Goal: Information Seeking & Learning: Learn about a topic

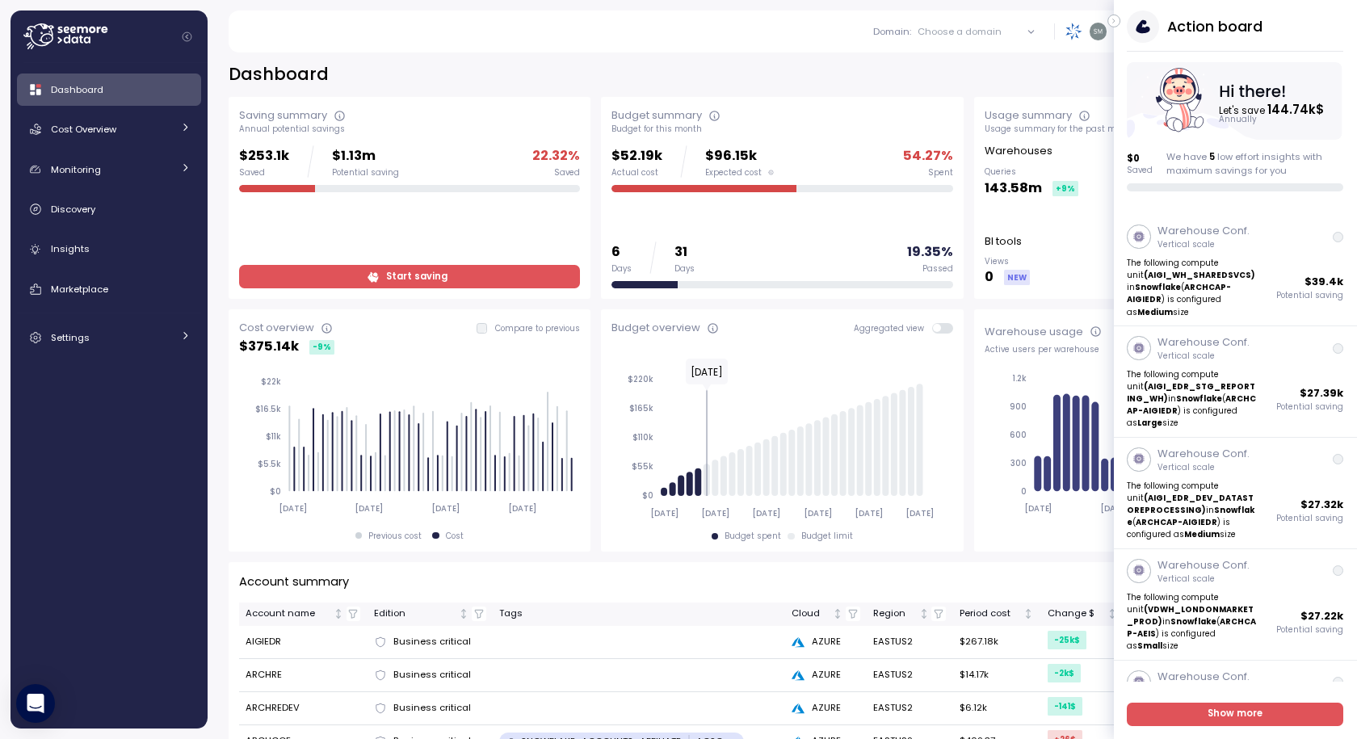
click at [1111, 19] on icon "button" at bounding box center [1114, 20] width 7 height 19
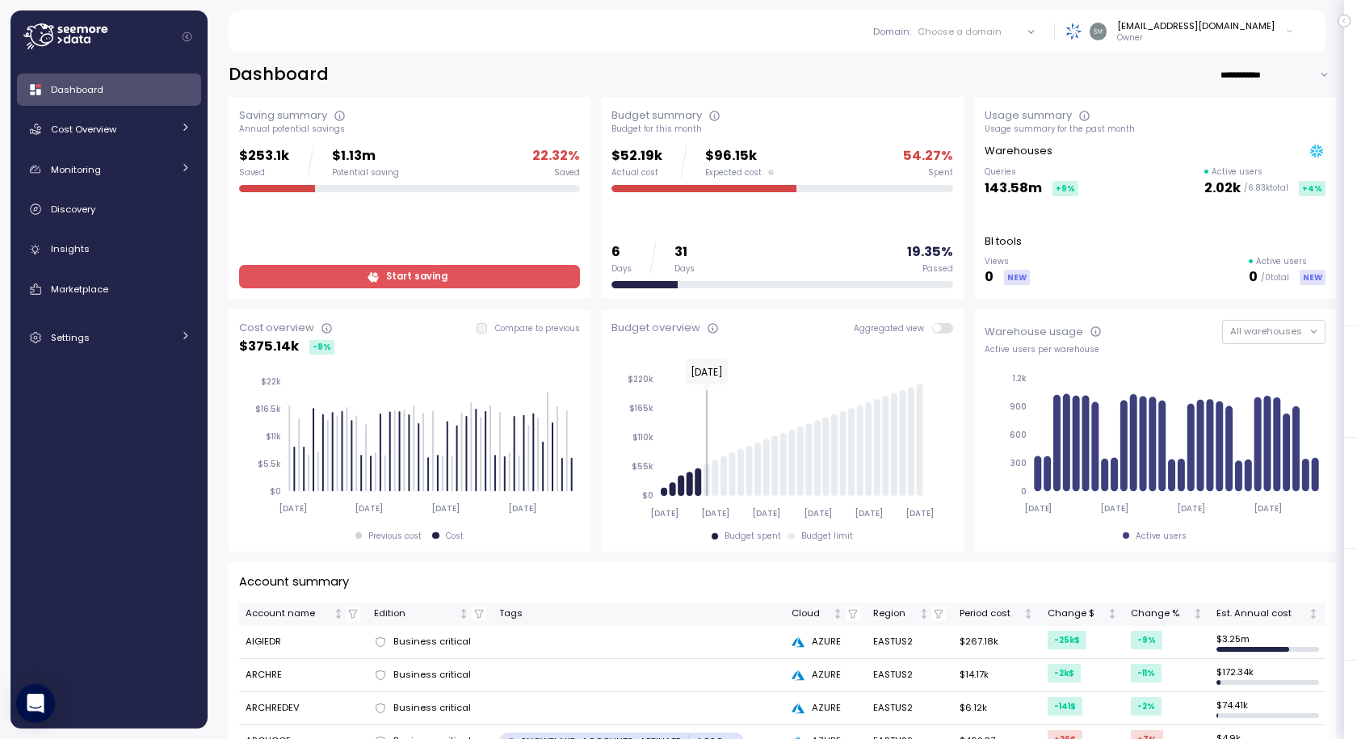
click at [1034, 31] on icon at bounding box center [1031, 31] width 6 height 2
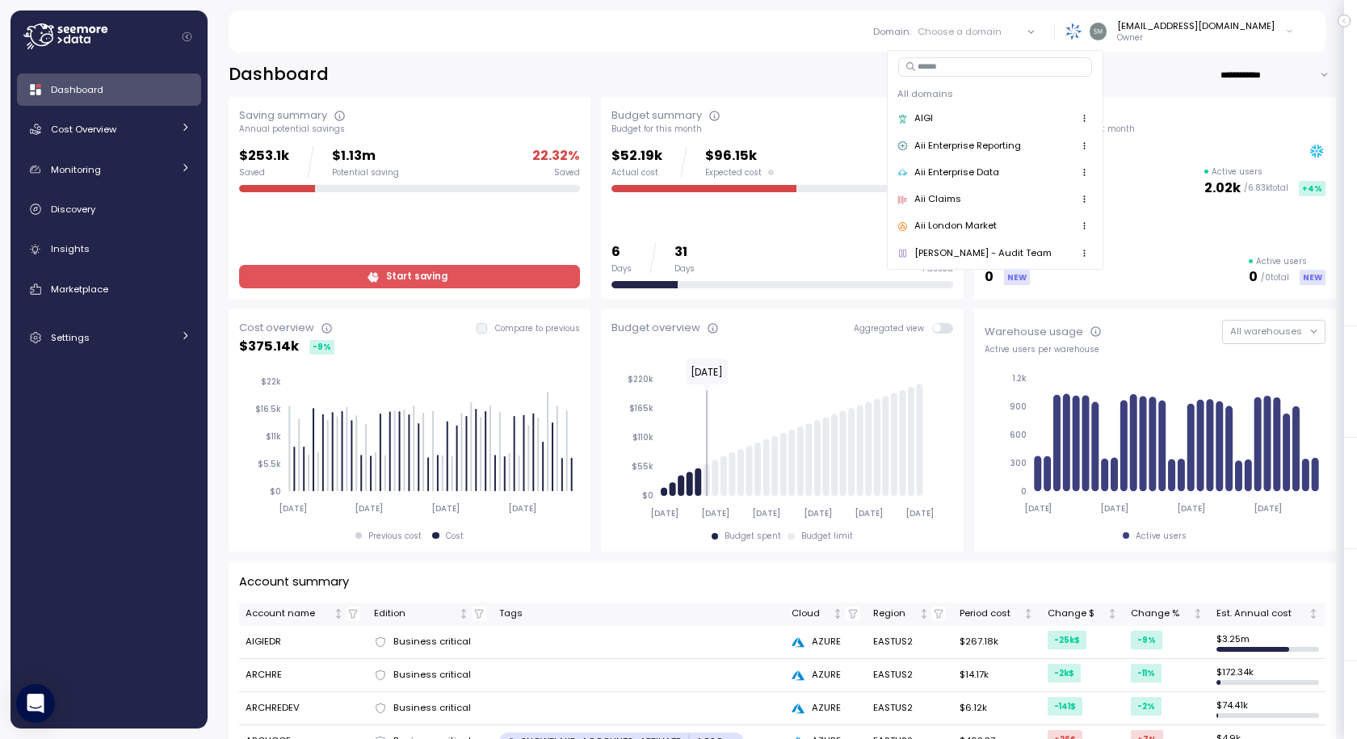
drag, startPoint x: 649, startPoint y: 48, endPoint x: 274, endPoint y: 98, distance: 378.1
click at [644, 50] on div "Domain : Choose a domain All domains AIGI Aii Enterprise Reporting Aii Enterpri…" at bounding box center [776, 32] width 1058 height 42
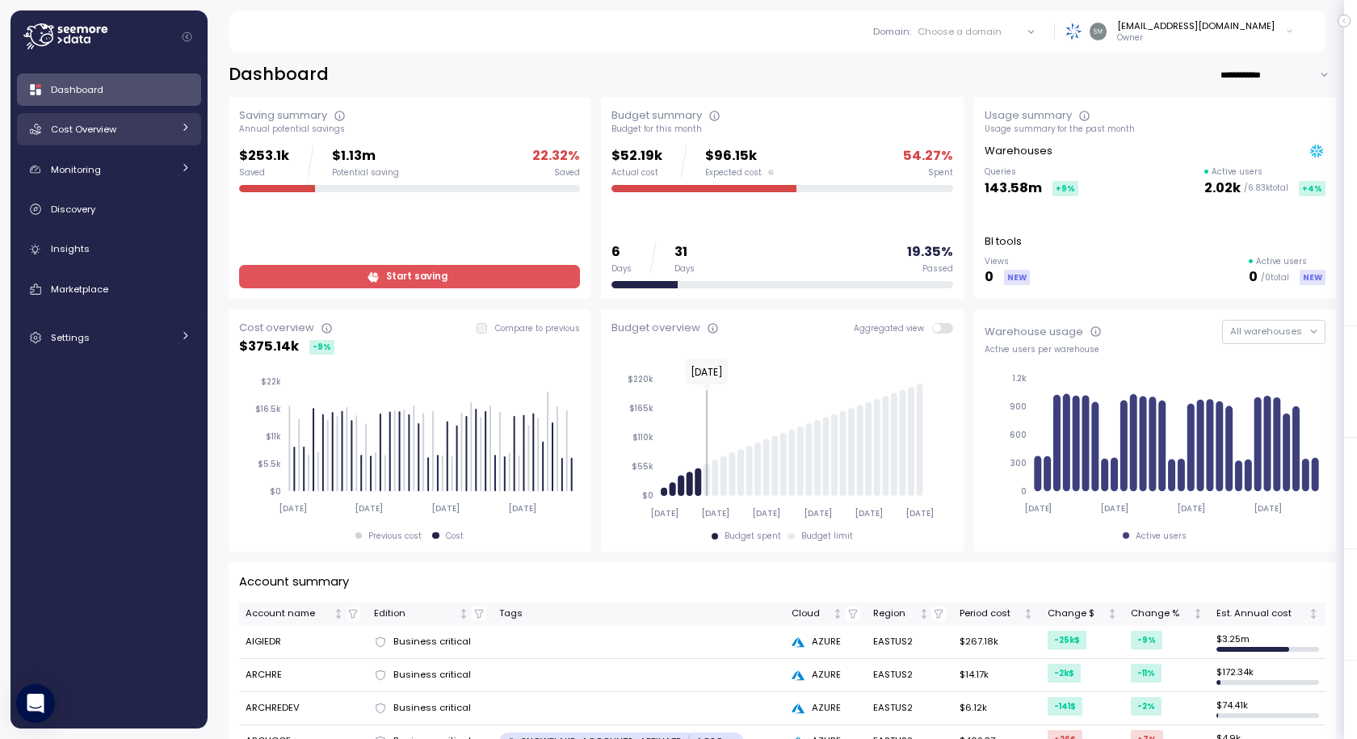
click at [71, 126] on span "Cost Overview" at bounding box center [83, 129] width 65 height 13
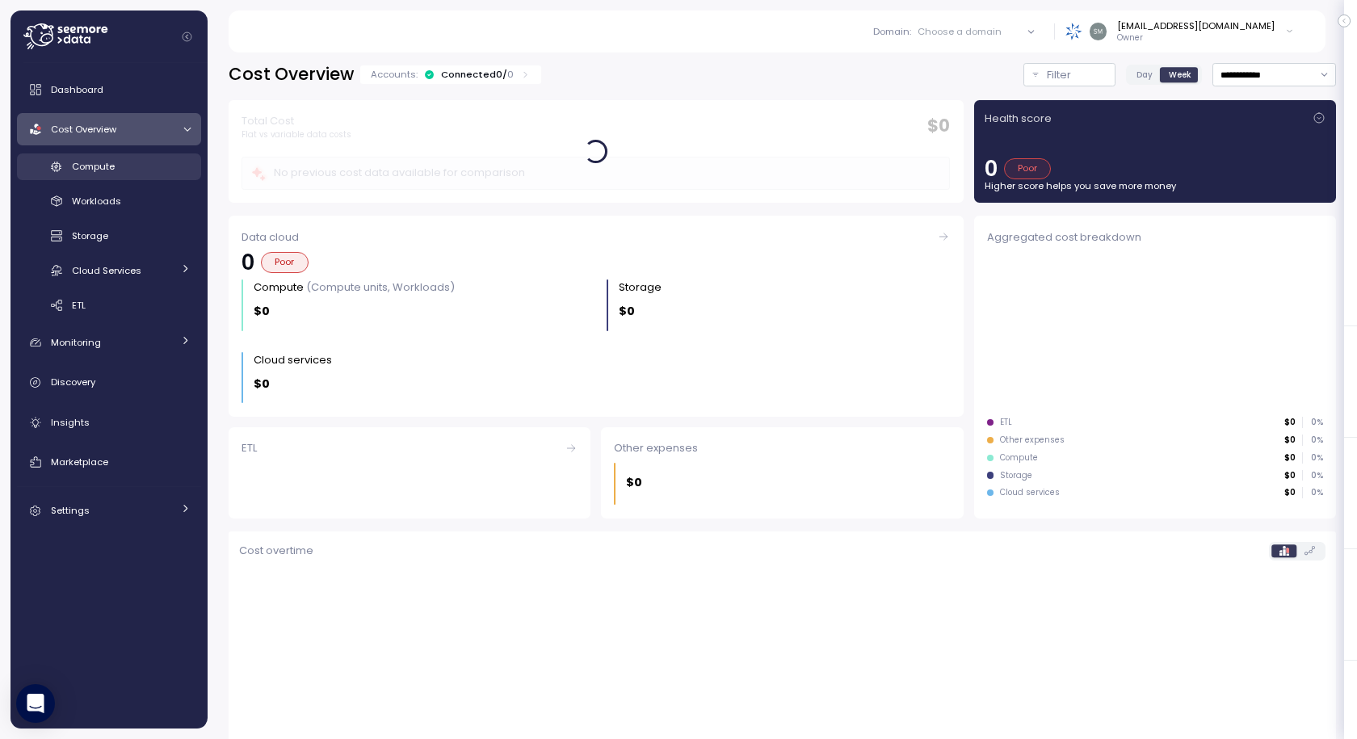
click at [113, 167] on span "Compute" at bounding box center [93, 166] width 43 height 13
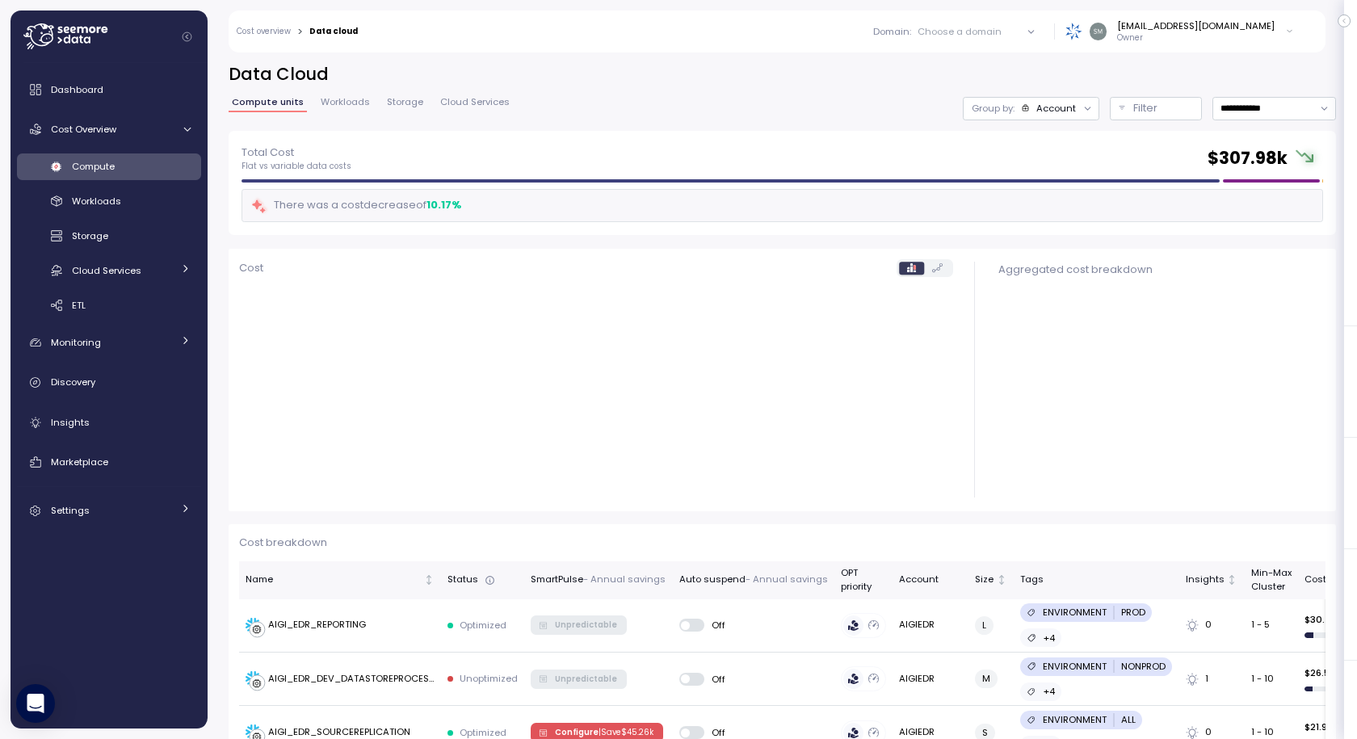
click at [1036, 106] on div "Account" at bounding box center [1056, 108] width 40 height 13
click at [1062, 111] on icon "Clear value" at bounding box center [1067, 108] width 11 height 11
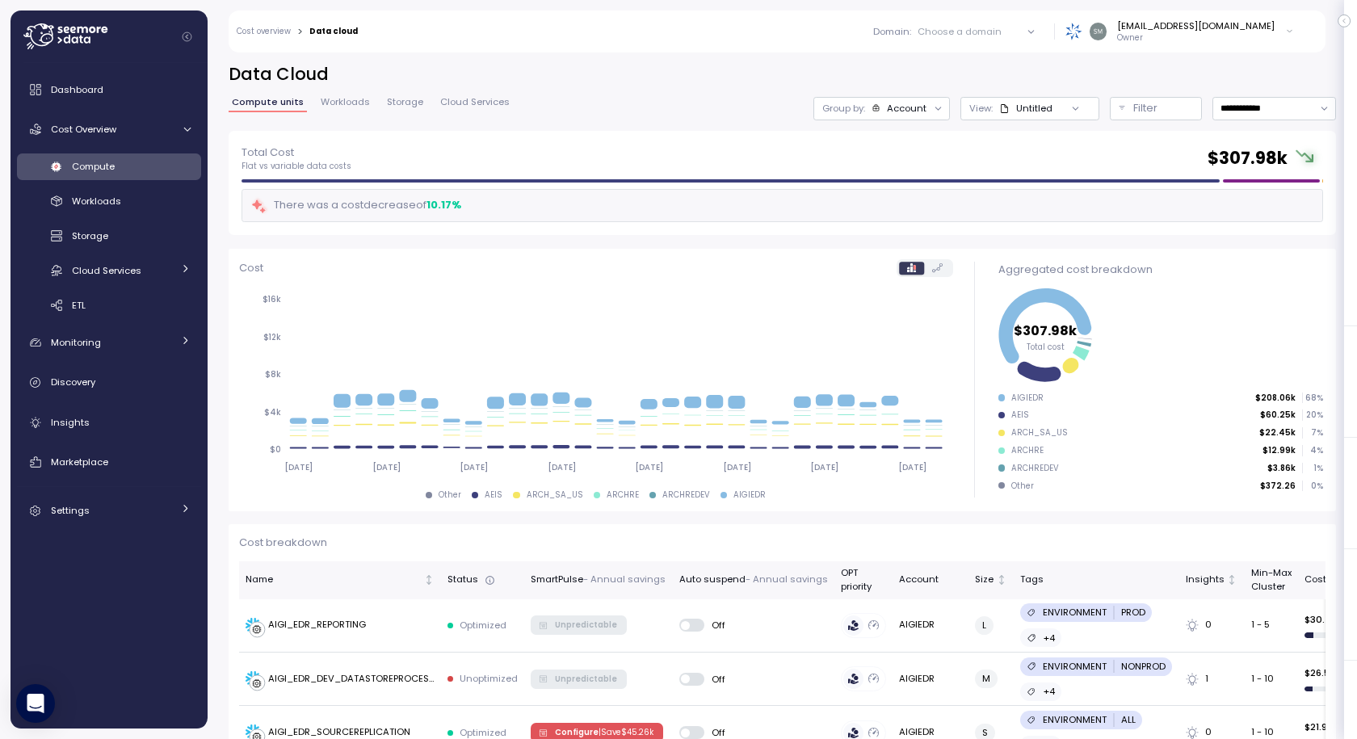
click at [872, 113] on div "Account" at bounding box center [900, 108] width 56 height 13
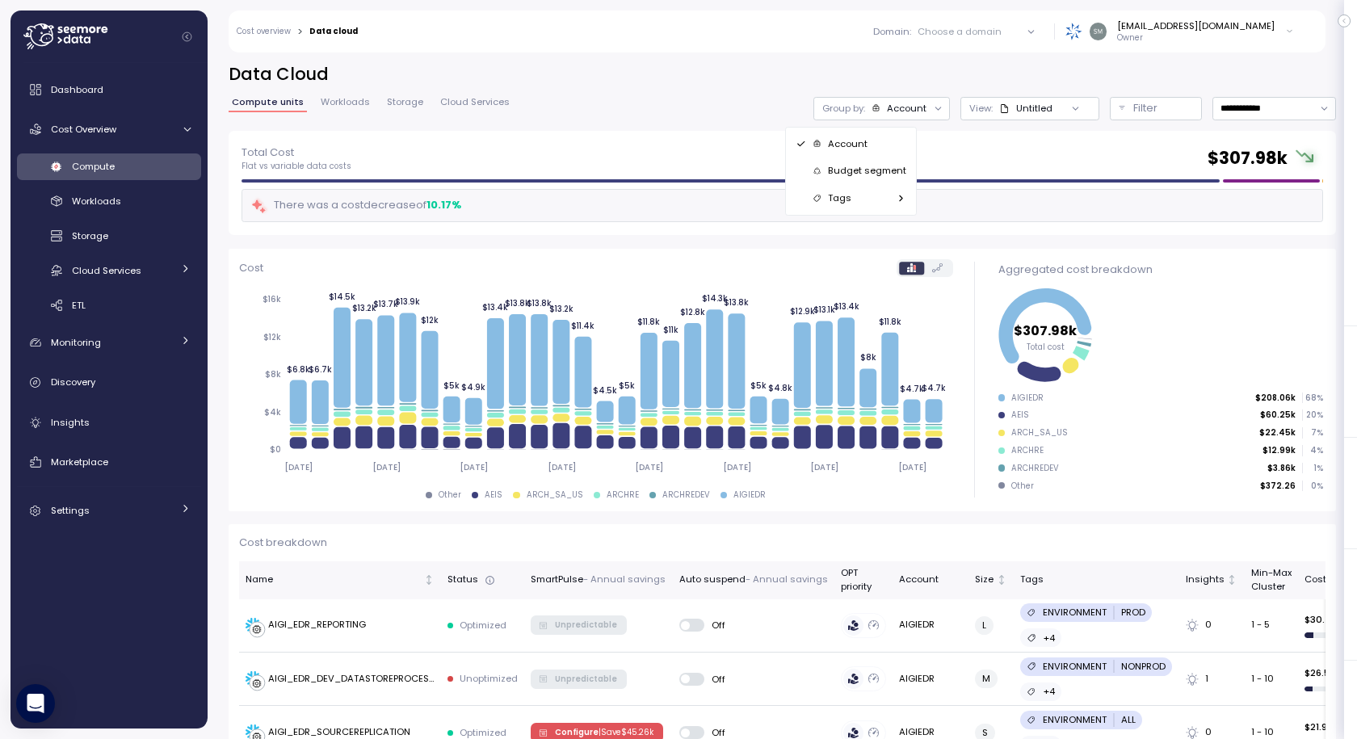
click at [1051, 155] on div "Total Cost Flat vs variable data costs $ 307.98k" at bounding box center [783, 158] width 1082 height 29
click at [1133, 107] on p "Filter" at bounding box center [1145, 108] width 24 height 16
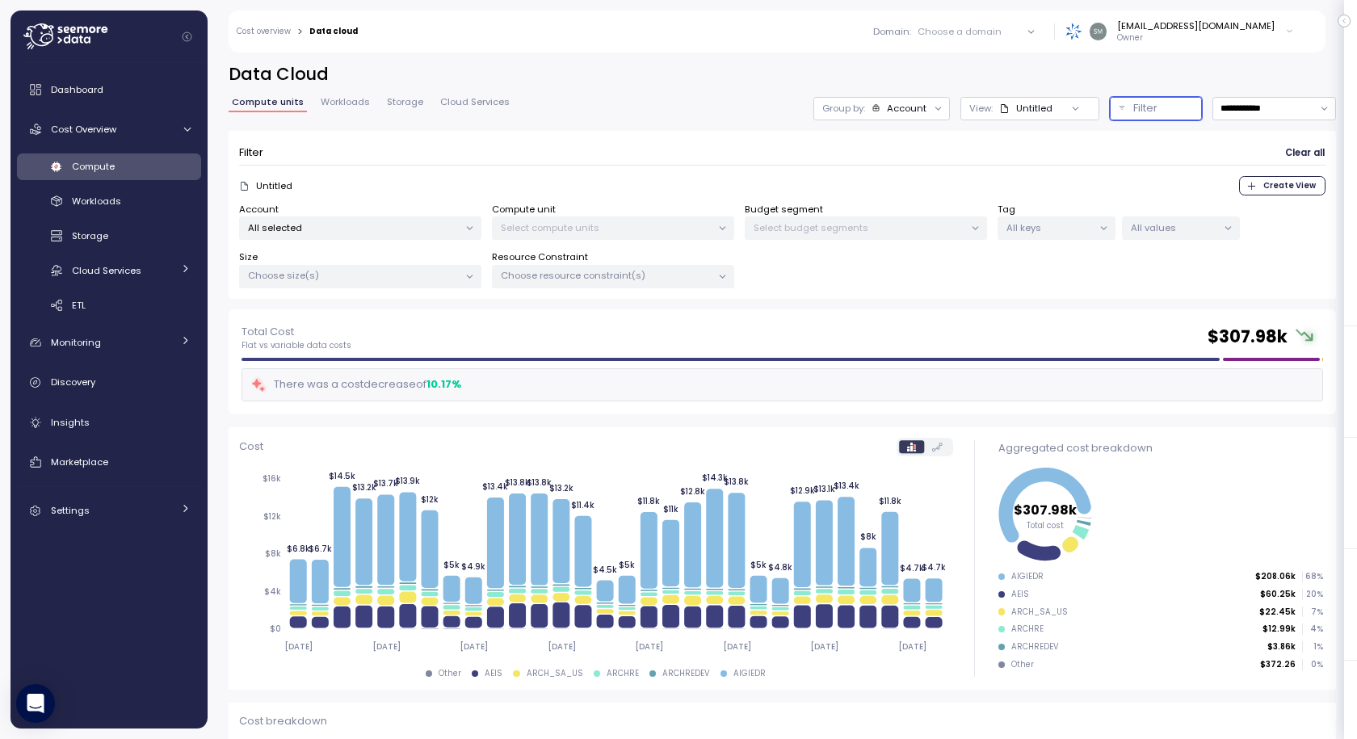
drag, startPoint x: 348, startPoint y: 229, endPoint x: 357, endPoint y: 225, distance: 10.1
click at [348, 231] on p "All selected" at bounding box center [353, 227] width 211 height 13
click at [313, 292] on p "Select All" at bounding box center [334, 290] width 42 height 13
click at [404, 342] on span "only" at bounding box center [406, 343] width 19 height 18
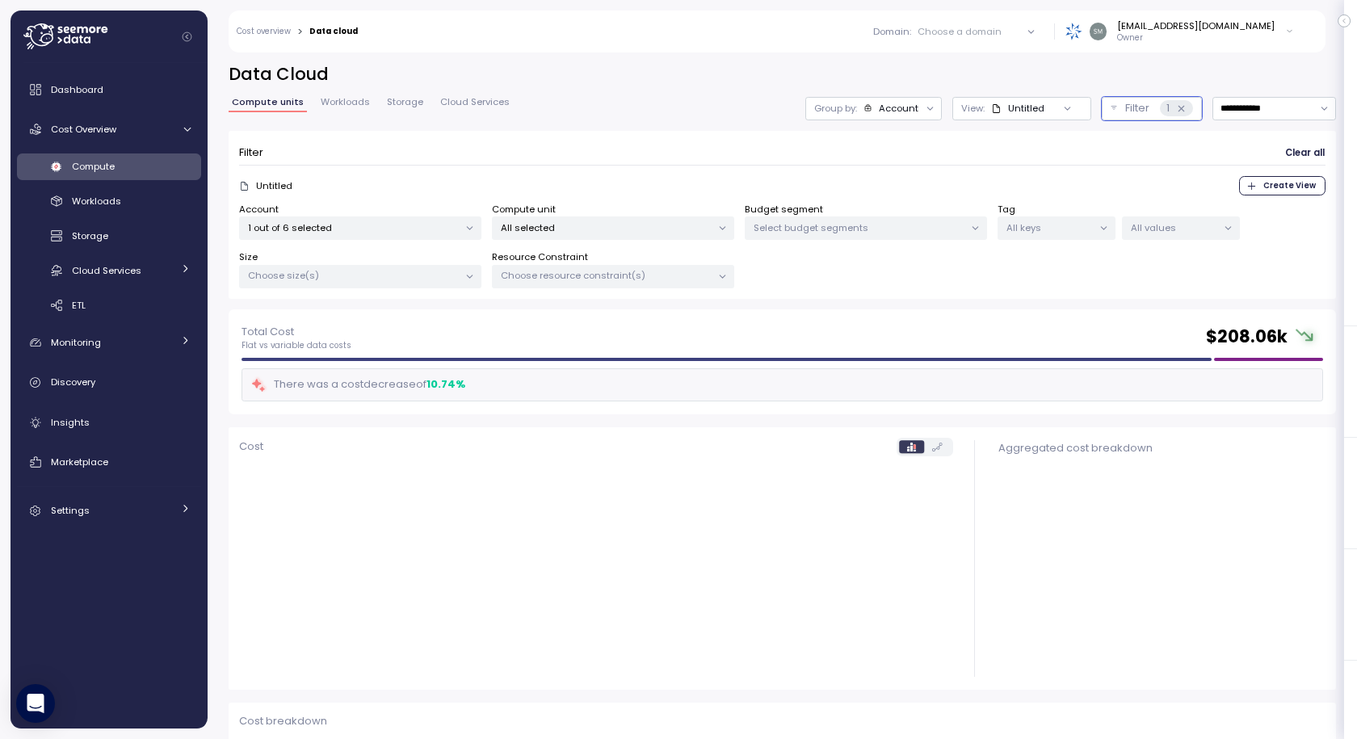
click at [618, 330] on div "Total Cost Flat vs variable data costs $ 208.06k" at bounding box center [783, 337] width 1082 height 29
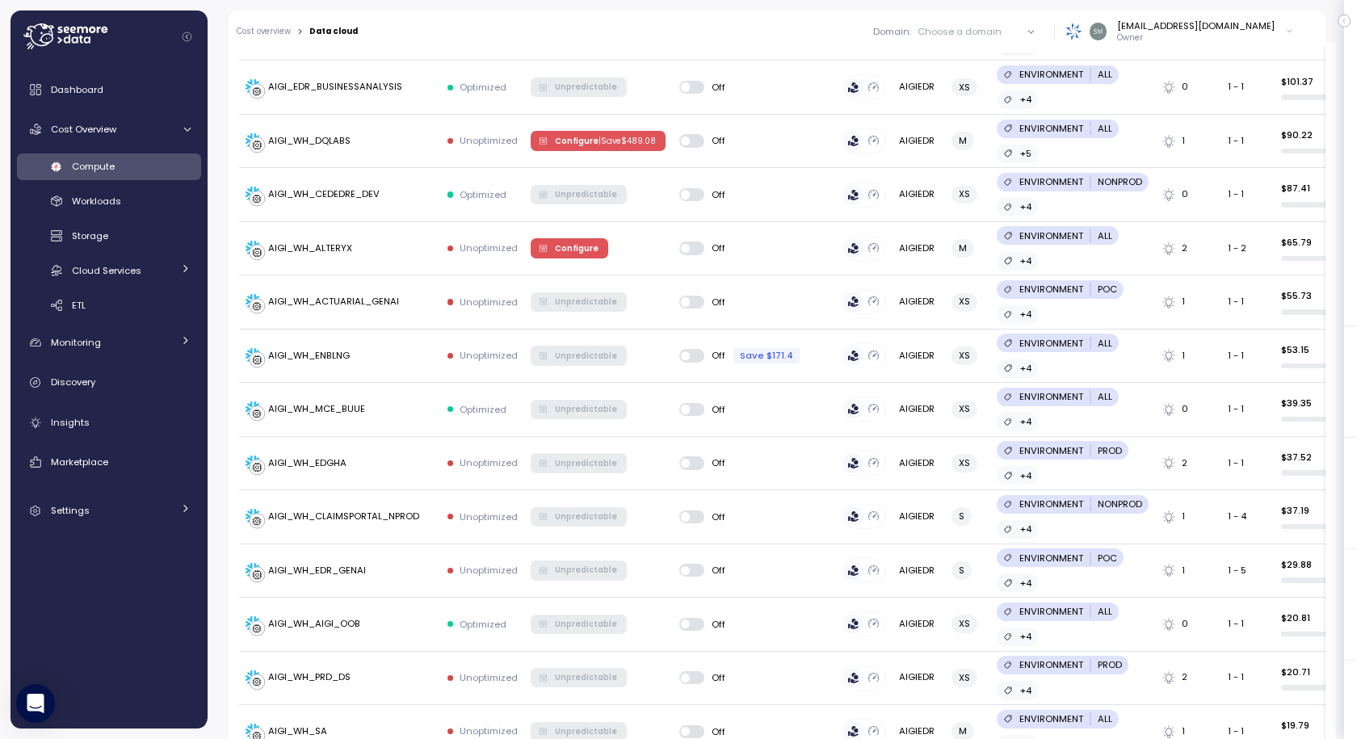
scroll to position [2775, 0]
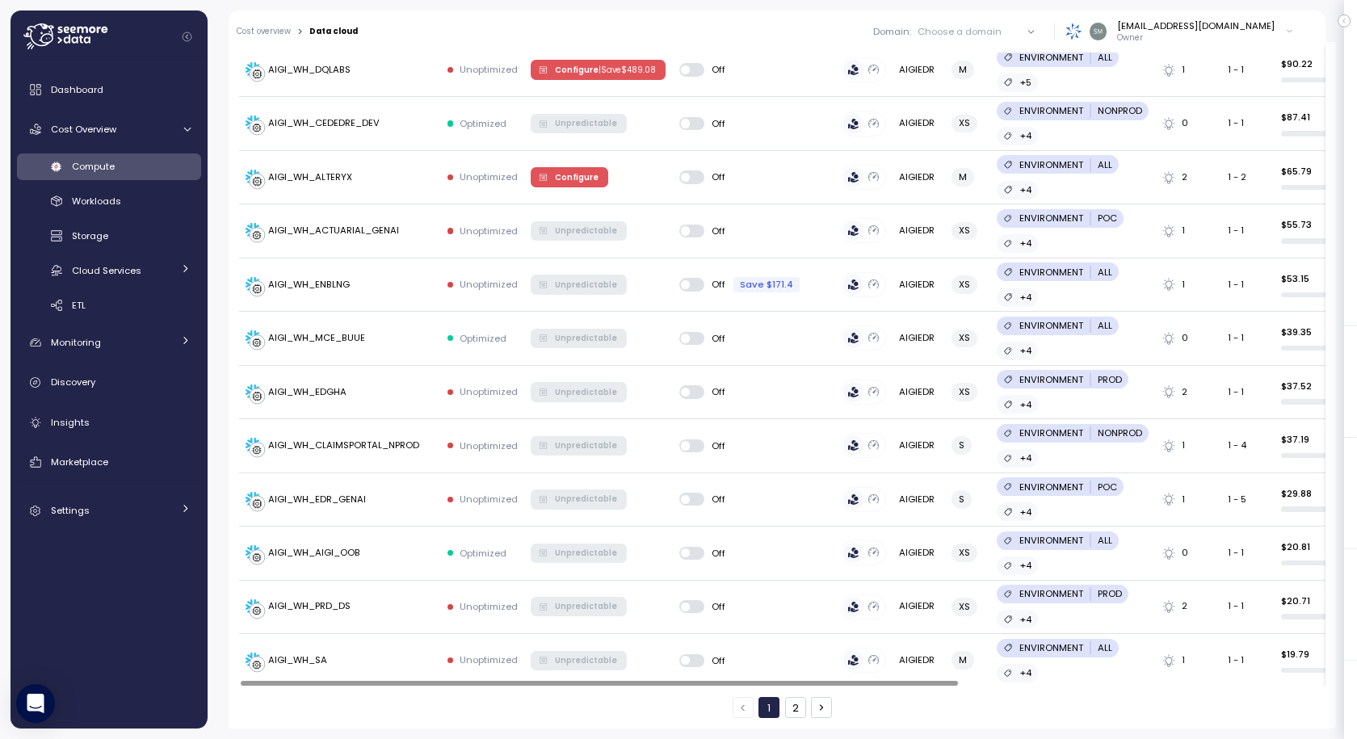
click at [785, 702] on button "2" at bounding box center [795, 707] width 21 height 21
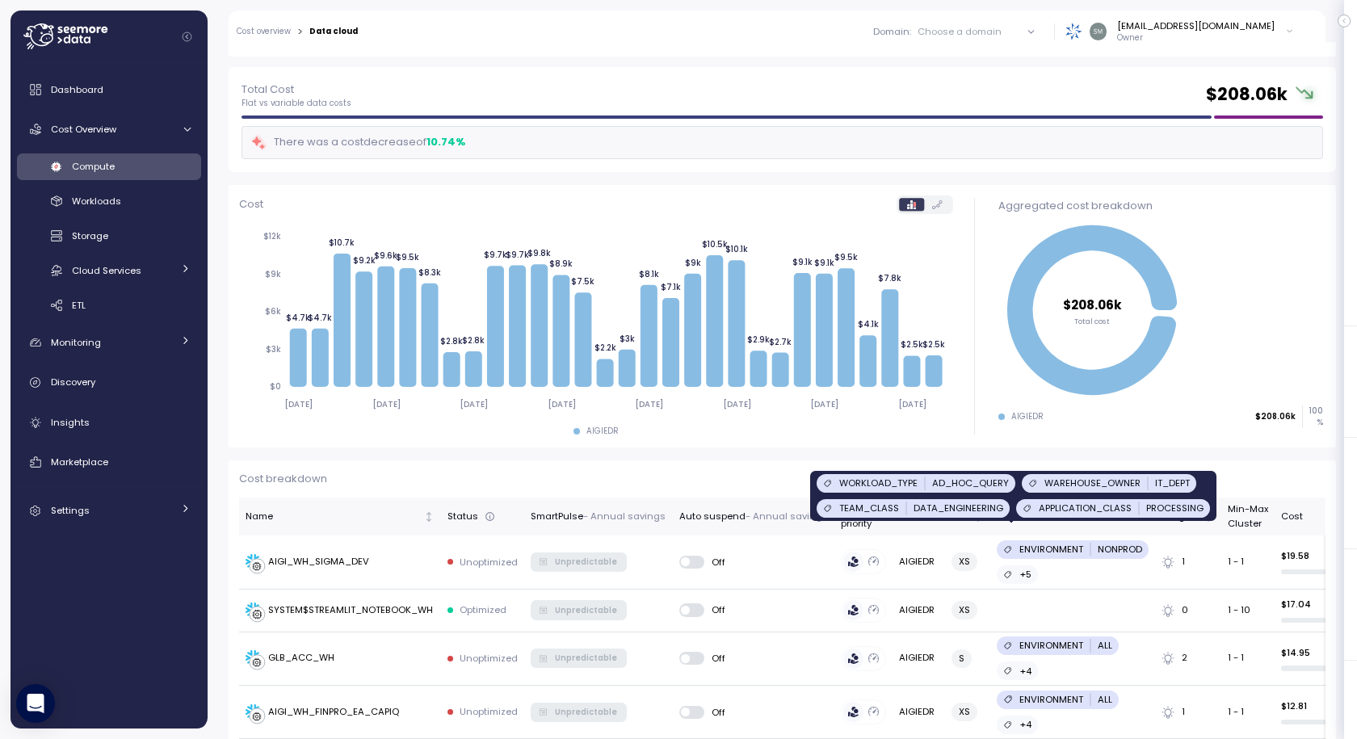
scroll to position [404, 0]
